Goal: Information Seeking & Learning: Learn about a topic

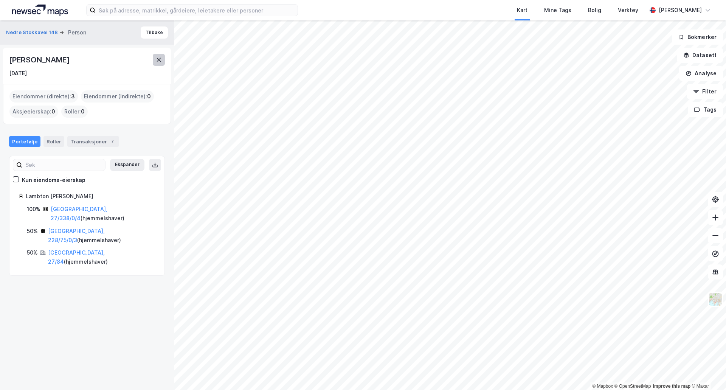
click at [159, 60] on icon at bounding box center [159, 60] width 4 height 4
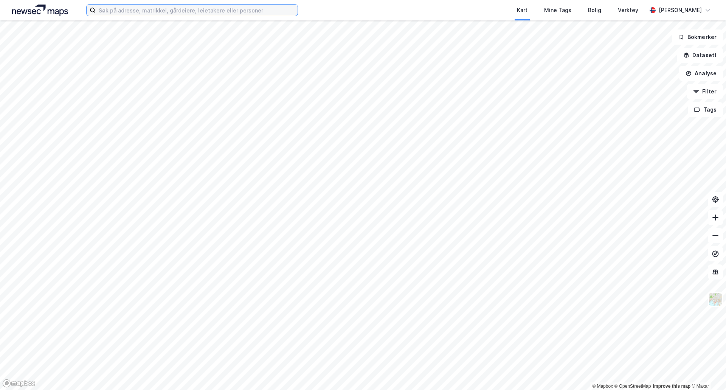
click at [131, 9] on input at bounding box center [197, 10] width 202 height 11
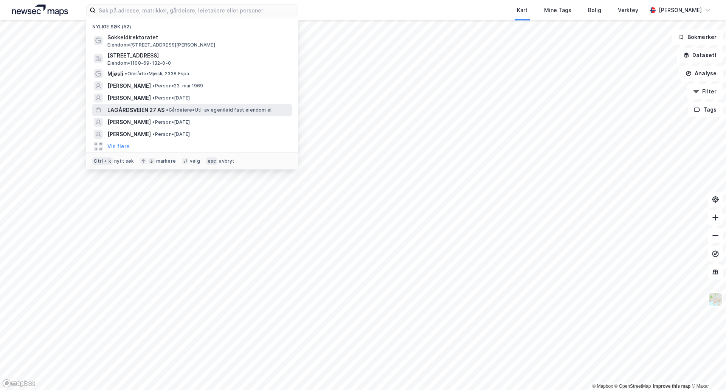
click at [133, 106] on span "LAGÅRDSVEIEN 27 AS" at bounding box center [135, 110] width 57 height 9
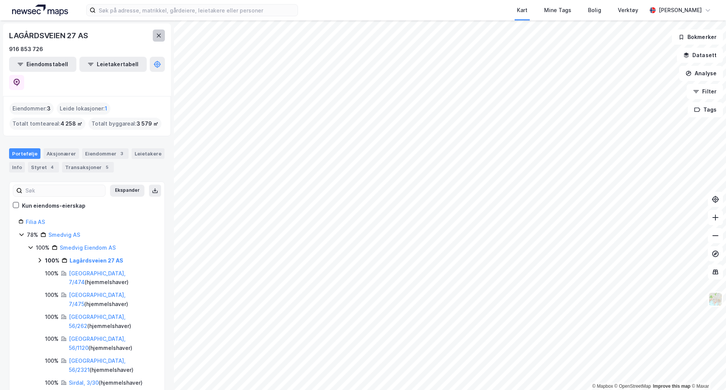
click at [160, 35] on icon at bounding box center [159, 36] width 4 height 4
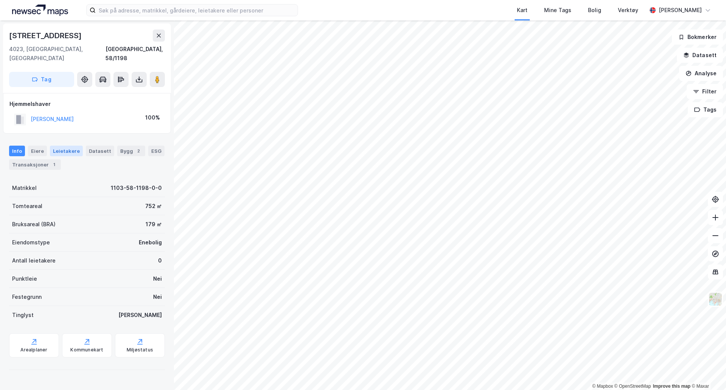
click at [55, 146] on div "Leietakere" at bounding box center [66, 151] width 33 height 11
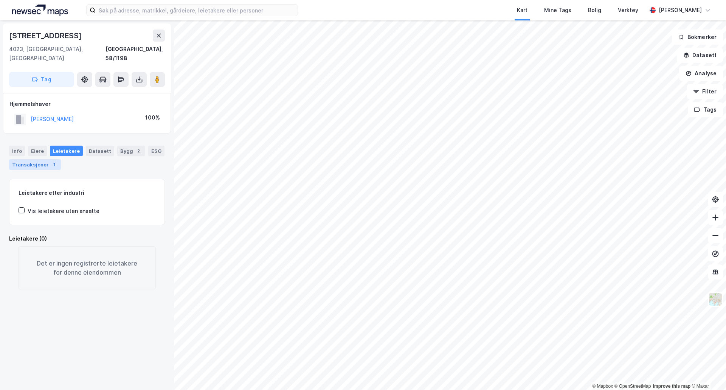
click at [43, 159] on div "Transaksjoner 1" at bounding box center [35, 164] width 52 height 11
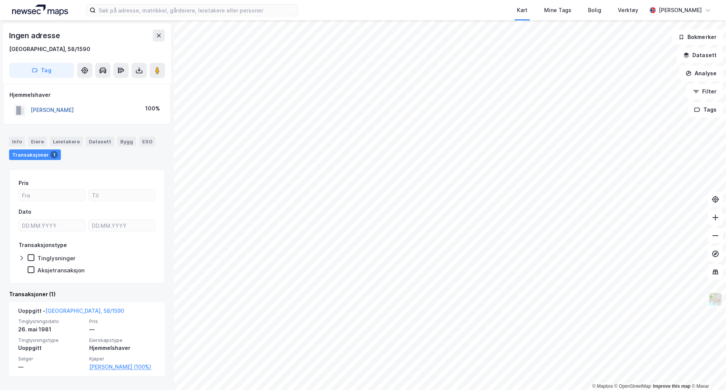
click at [0, 0] on button "DIRDAL HARALD" at bounding box center [0, 0] width 0 height 0
